Goal: Information Seeking & Learning: Compare options

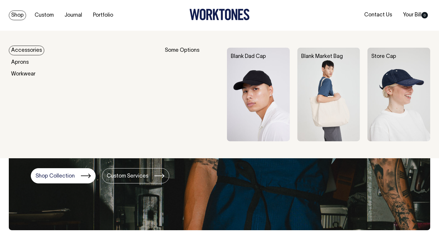
click at [258, 68] on img at bounding box center [258, 95] width 63 height 94
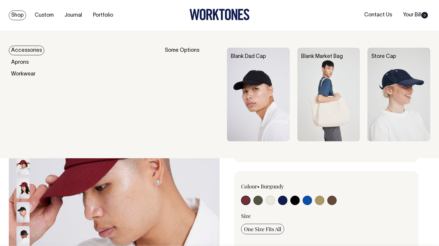
click at [398, 90] on img at bounding box center [398, 95] width 63 height 94
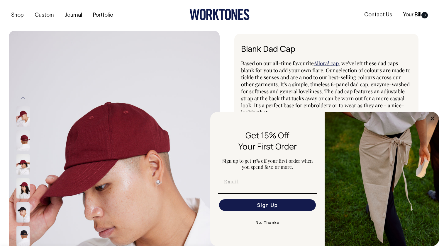
click at [22, 140] on img at bounding box center [22, 140] width 13 height 21
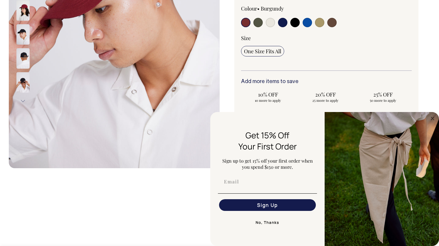
scroll to position [178, 0]
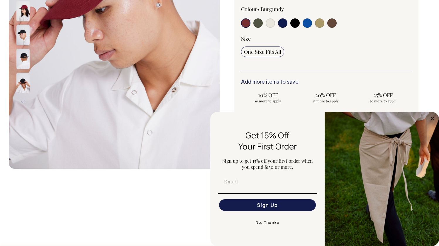
click at [309, 18] on input "radio" at bounding box center [306, 22] width 9 height 9
radio input "true"
select select "Worker Blue"
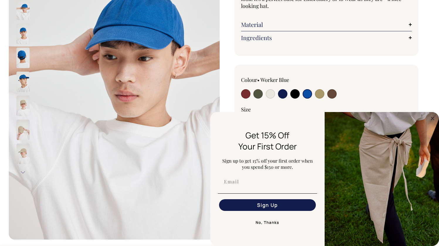
scroll to position [106, 0]
click at [267, 94] on input "radio" at bounding box center [269, 94] width 9 height 9
radio input "true"
select select "Natural"
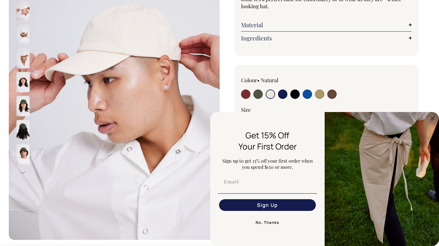
click at [247, 93] on input "radio" at bounding box center [245, 94] width 9 height 9
radio input "true"
select select "Burgundy"
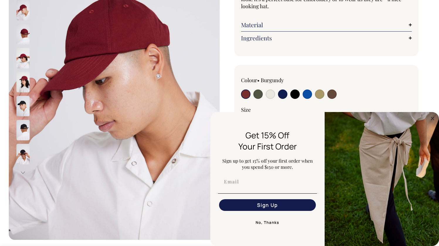
click at [321, 93] on input "radio" at bounding box center [319, 94] width 9 height 9
radio input "true"
select select "Washed Khaki"
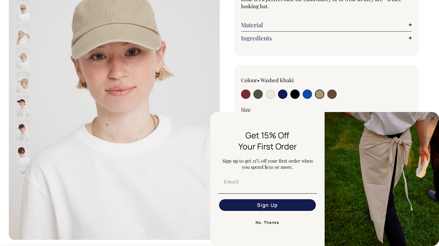
click at [331, 94] on input "radio" at bounding box center [331, 94] width 9 height 9
radio input "true"
select select "Espresso"
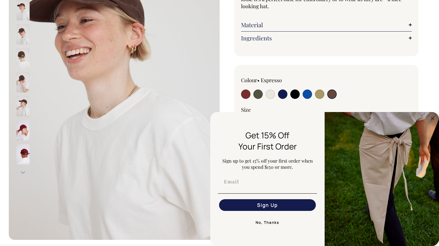
click at [319, 95] on input "radio" at bounding box center [319, 94] width 9 height 9
radio input "true"
select select "Washed Khaki"
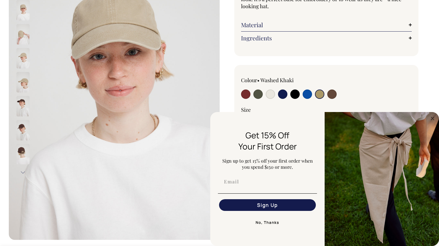
click at [246, 92] on input "radio" at bounding box center [245, 94] width 9 height 9
radio input "true"
select select "Burgundy"
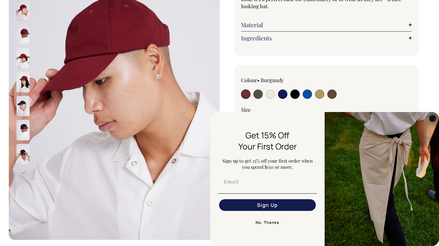
click at [432, 119] on circle "Close dialog" at bounding box center [432, 118] width 7 height 7
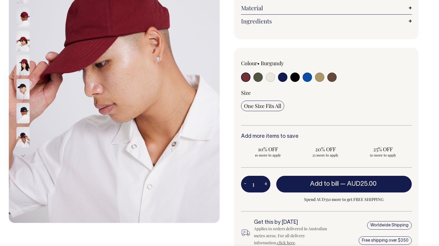
scroll to position [123, 0]
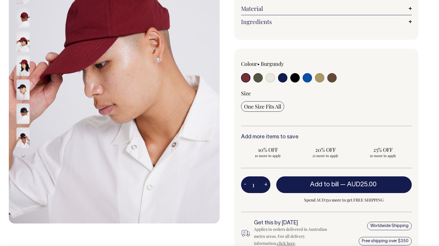
click at [321, 77] on input "radio" at bounding box center [319, 77] width 9 height 9
radio input "true"
select select "Washed Khaki"
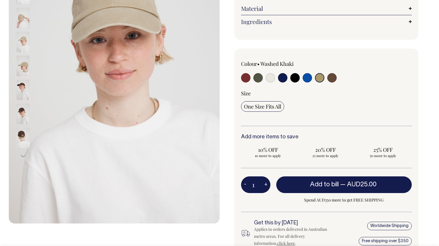
click at [307, 78] on input "radio" at bounding box center [306, 77] width 9 height 9
radio input "true"
select select "Worker Blue"
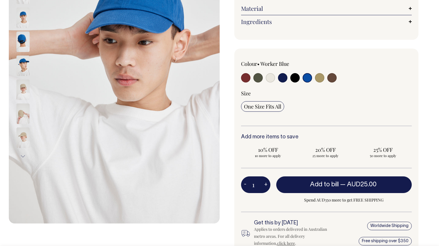
click at [244, 76] on input "radio" at bounding box center [245, 77] width 9 height 9
radio input "true"
select select "Burgundy"
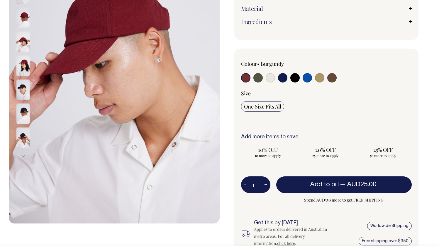
click at [260, 77] on input "radio" at bounding box center [257, 77] width 9 height 9
radio input "true"
select select "Olive"
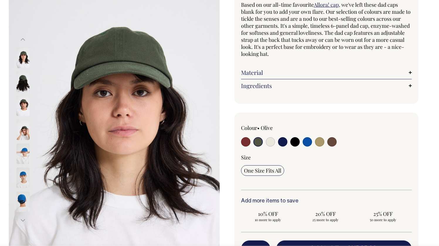
click at [271, 145] on input "radio" at bounding box center [269, 141] width 9 height 9
radio input "true"
select select "Natural"
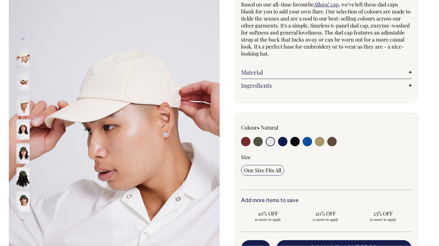
scroll to position [59, 0]
click at [304, 143] on input "radio" at bounding box center [306, 141] width 9 height 9
radio input "true"
select select "Worker Blue"
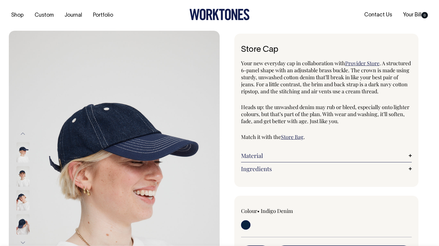
click at [26, 173] on img at bounding box center [22, 176] width 13 height 21
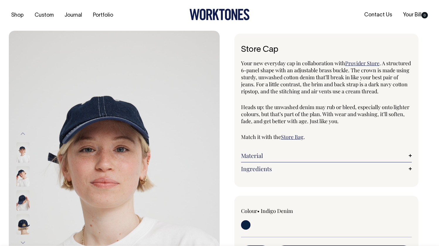
click at [25, 189] on div at bounding box center [30, 177] width 29 height 24
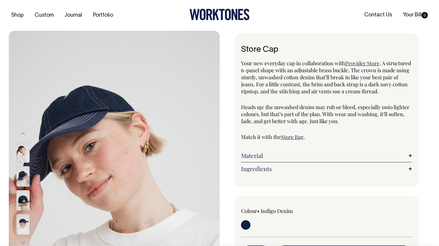
click at [29, 212] on div at bounding box center [30, 201] width 29 height 24
click at [26, 219] on img at bounding box center [22, 224] width 13 height 21
